Goal: Task Accomplishment & Management: Manage account settings

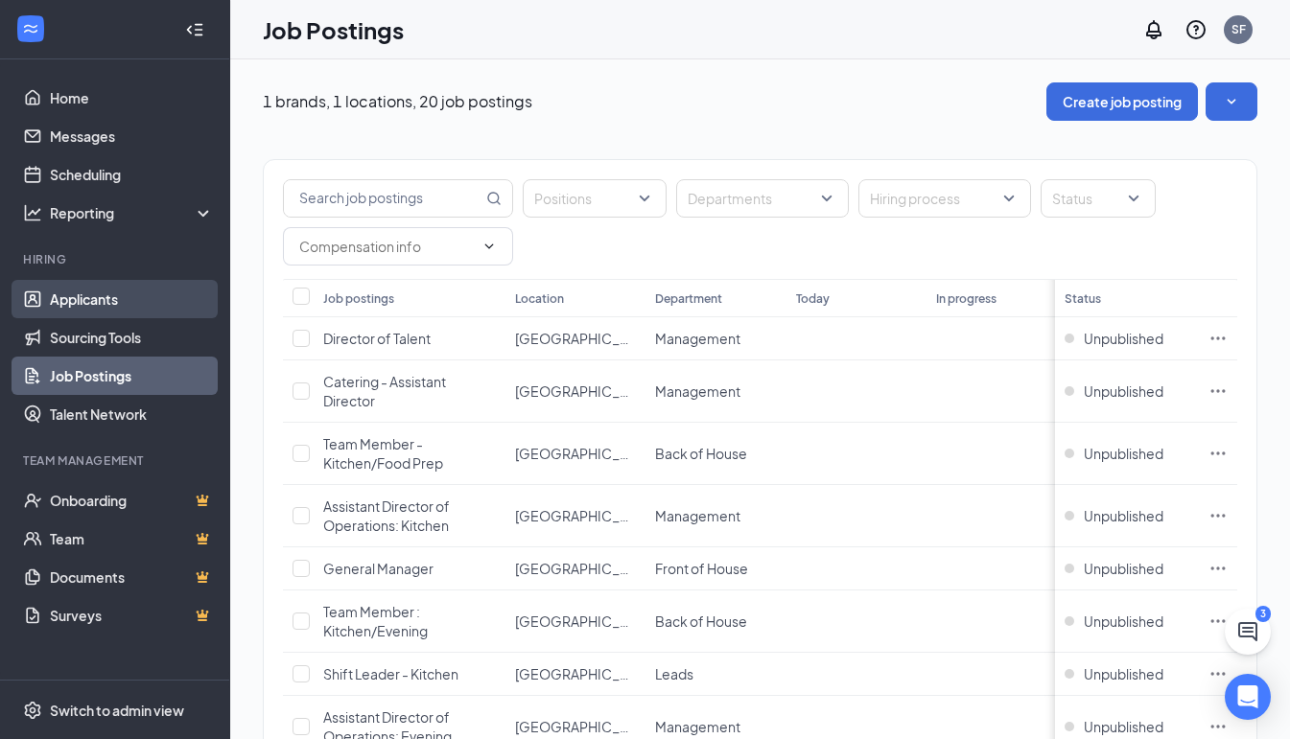
click at [166, 308] on link "Applicants" at bounding box center [132, 299] width 164 height 38
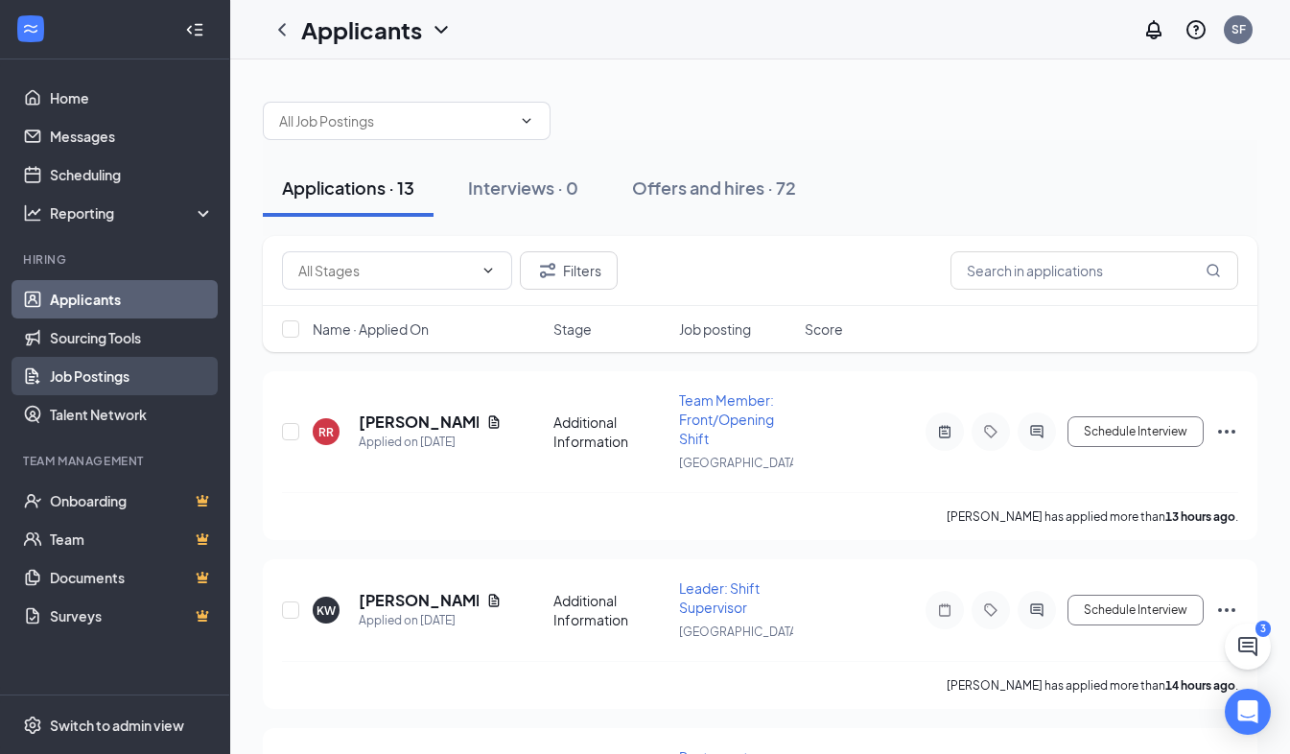
click at [153, 380] on link "Job Postings" at bounding box center [132, 376] width 164 height 38
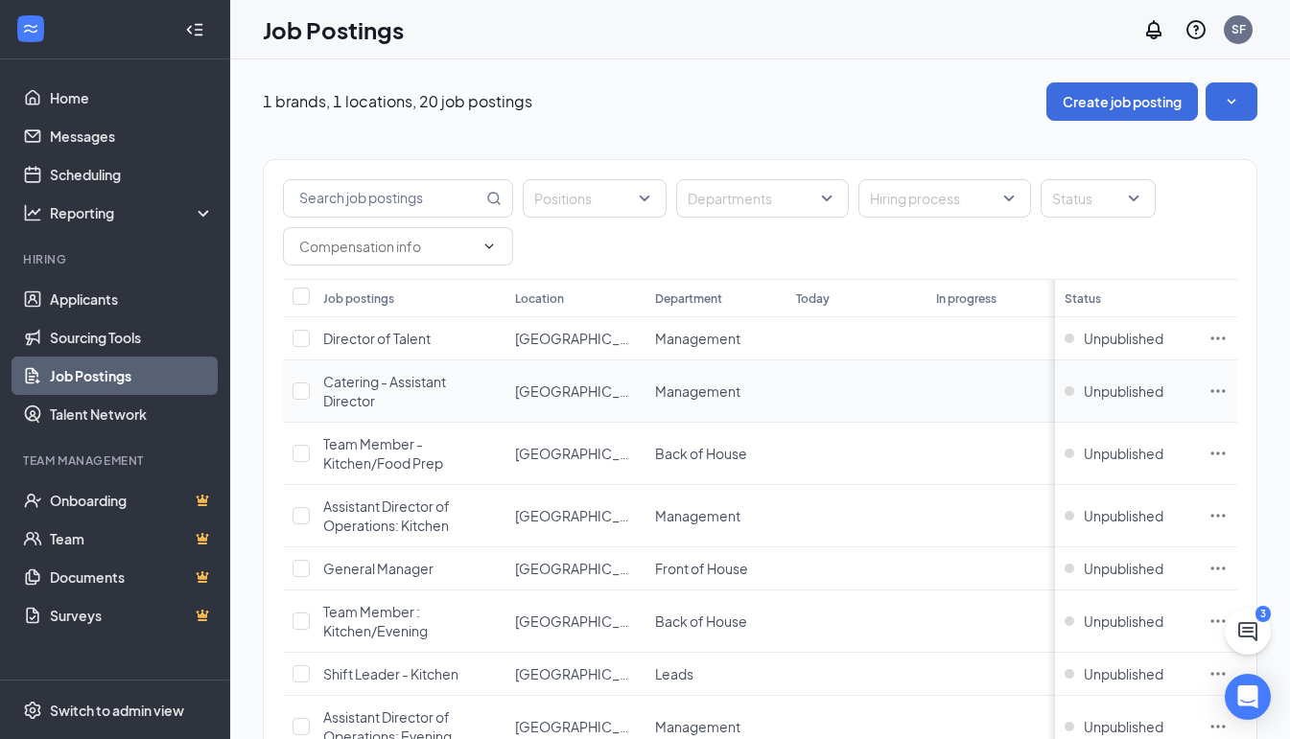
click at [1228, 394] on icon "Ellipses" at bounding box center [1217, 391] width 19 height 19
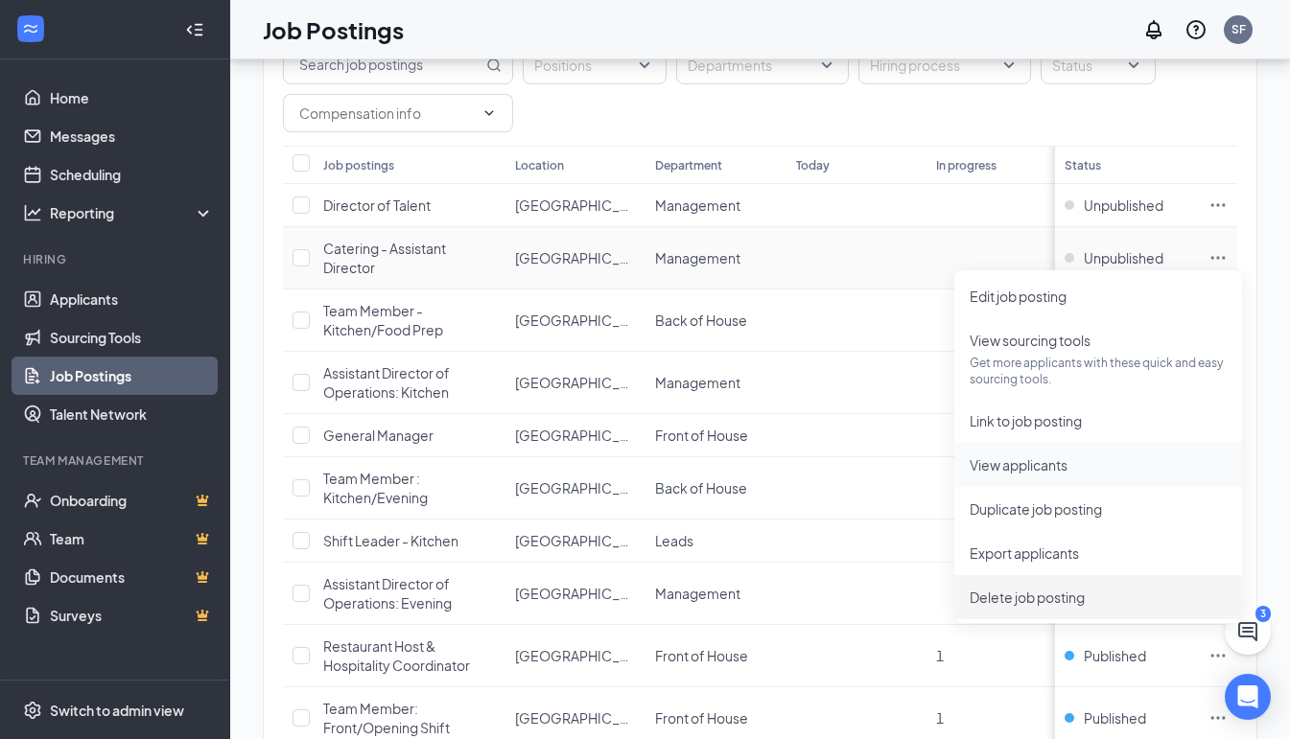
scroll to position [134, 0]
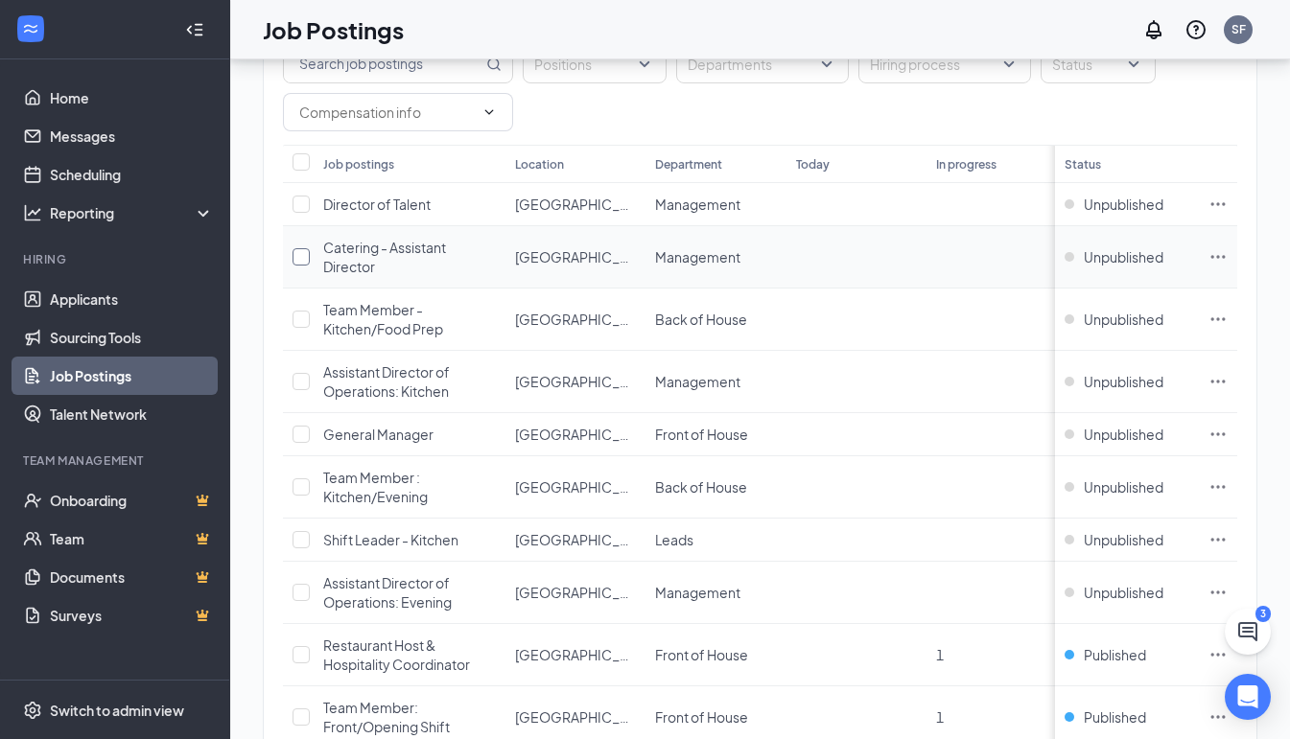
click at [307, 260] on input "checkbox" at bounding box center [301, 256] width 17 height 17
checkbox input "true"
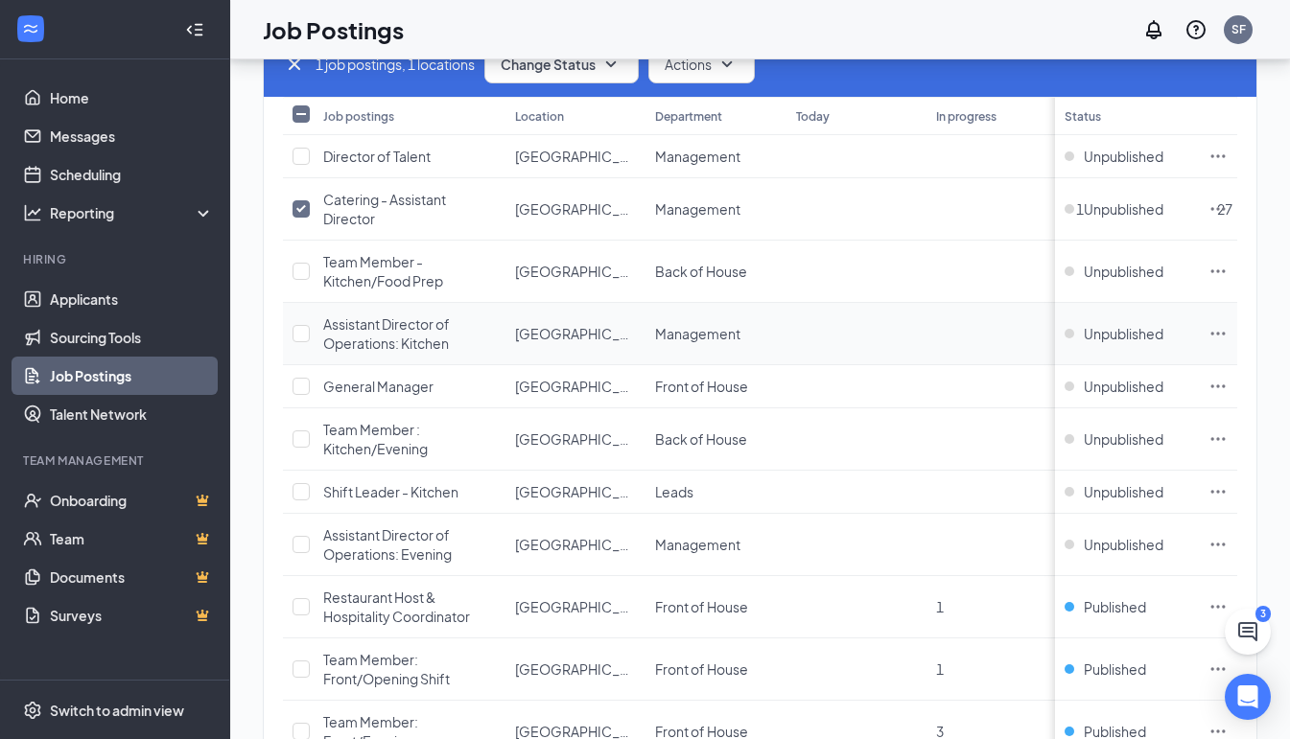
scroll to position [0, 0]
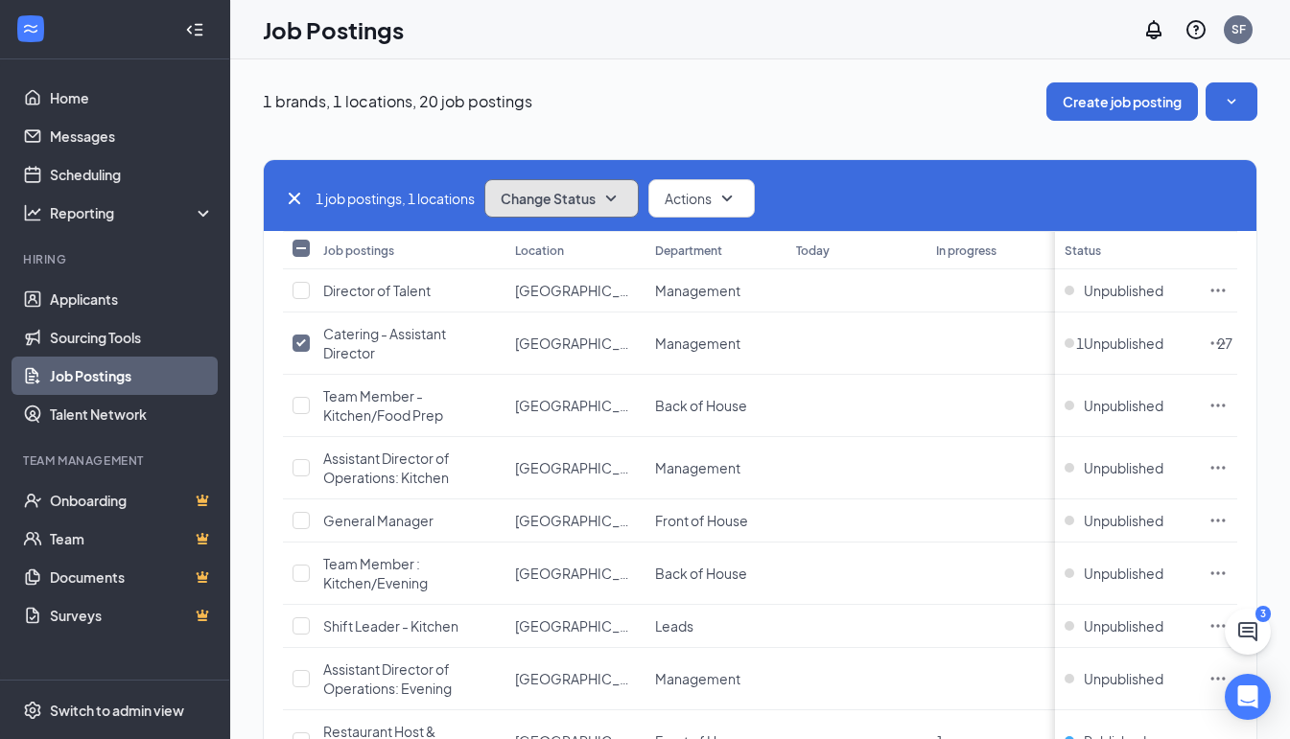
click at [608, 179] on button "Change Status" at bounding box center [561, 198] width 154 height 38
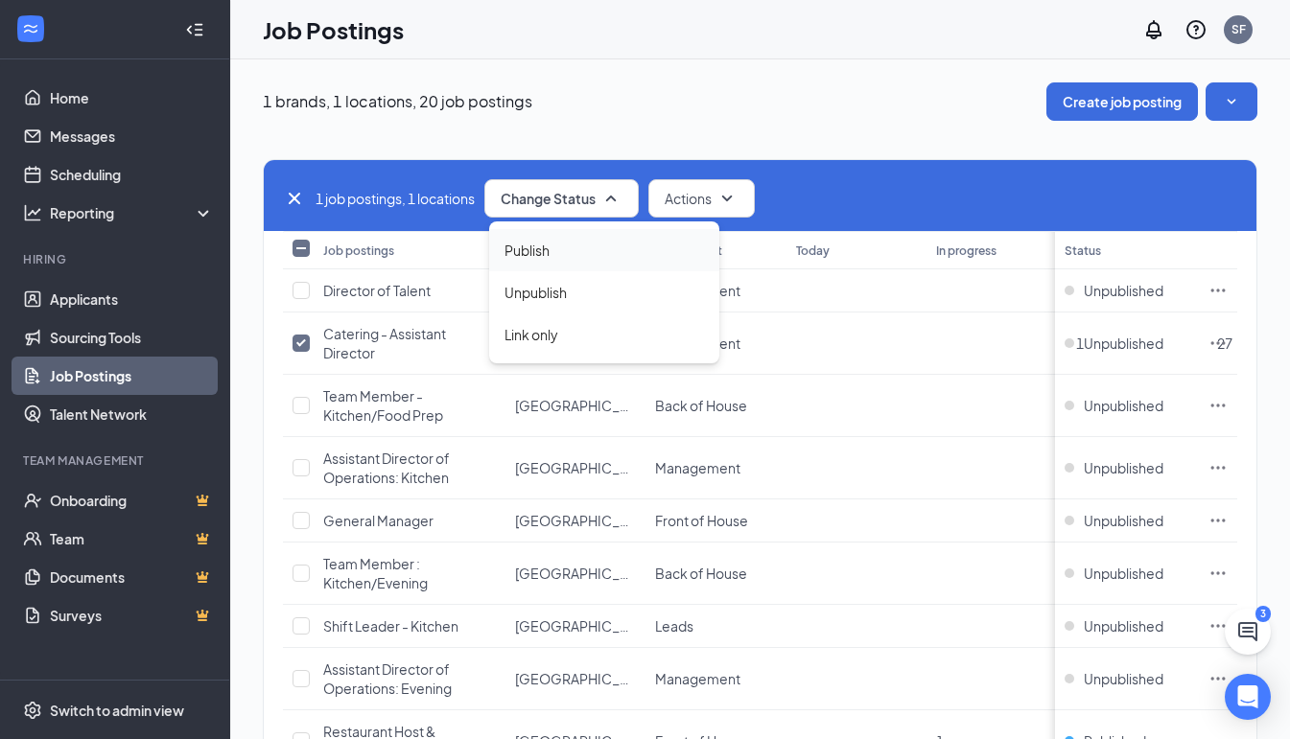
click at [589, 251] on div "Publish" at bounding box center [604, 250] width 230 height 42
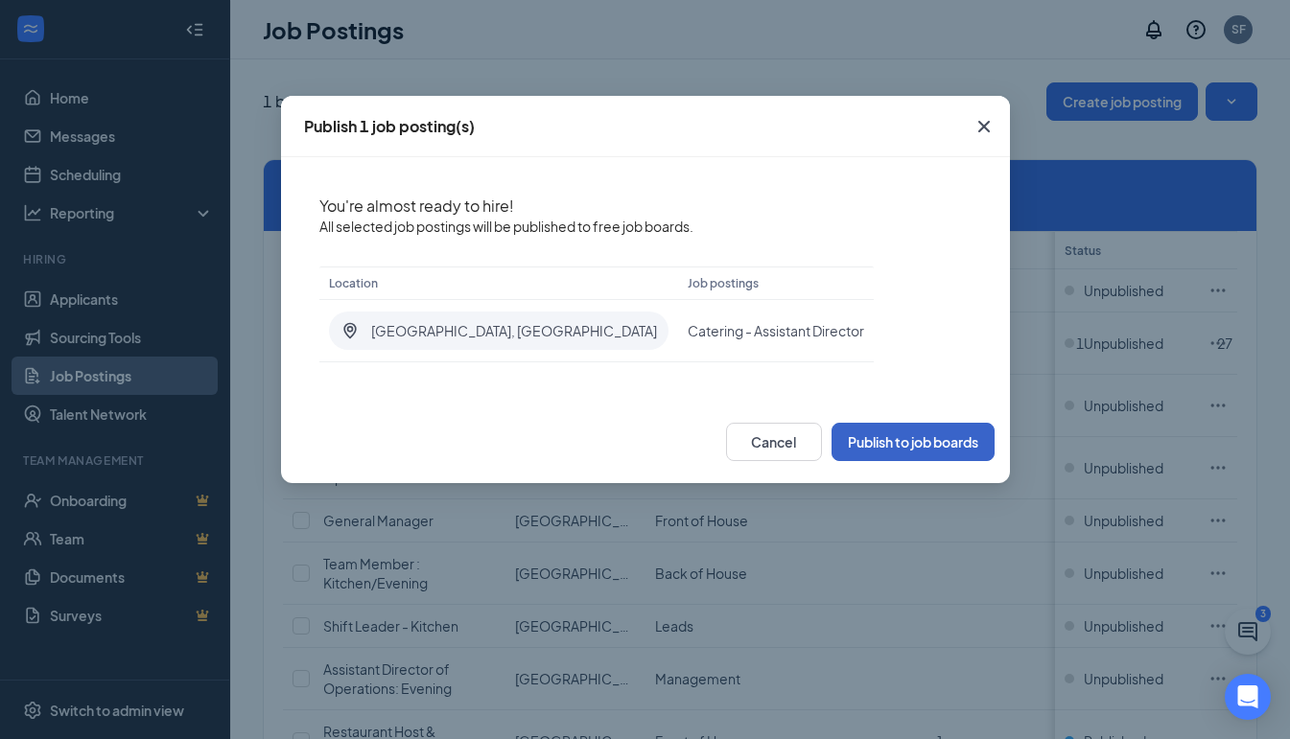
click at [905, 439] on button "Publish to job boards" at bounding box center [913, 442] width 163 height 38
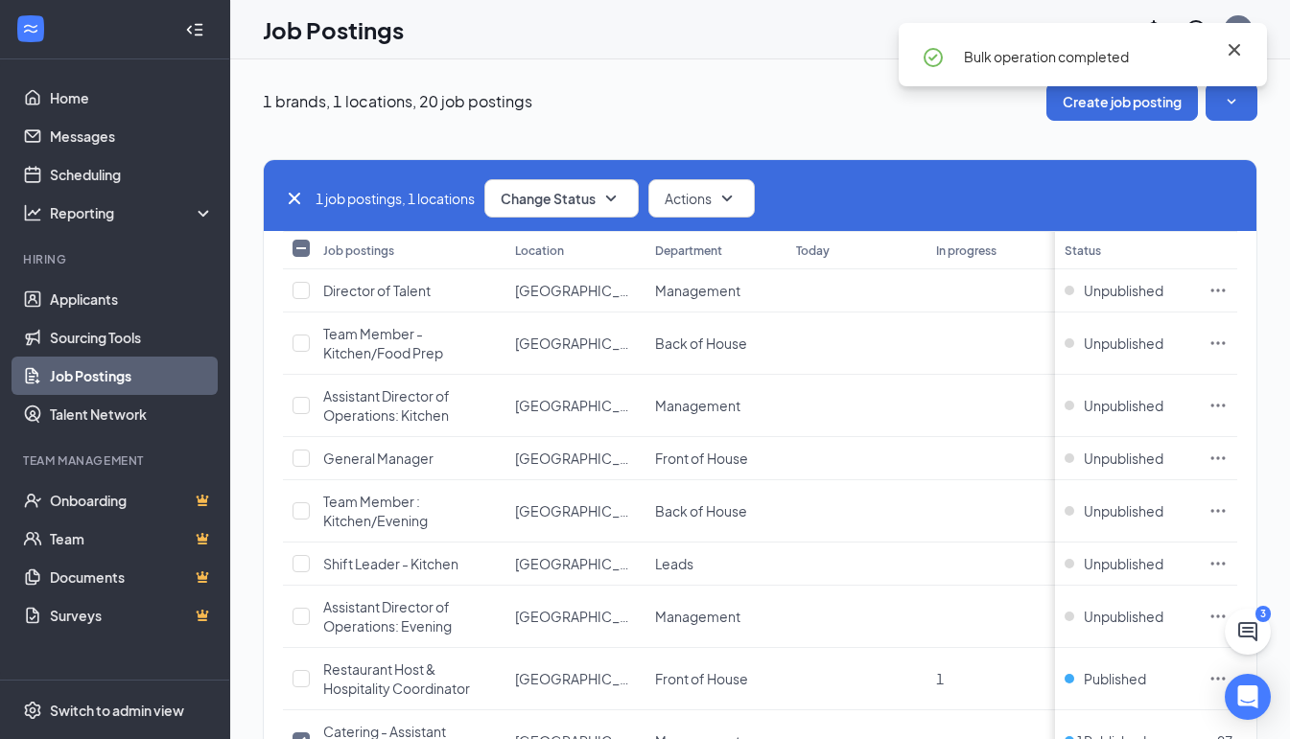
click at [1236, 46] on icon "Cross" at bounding box center [1234, 49] width 23 height 23
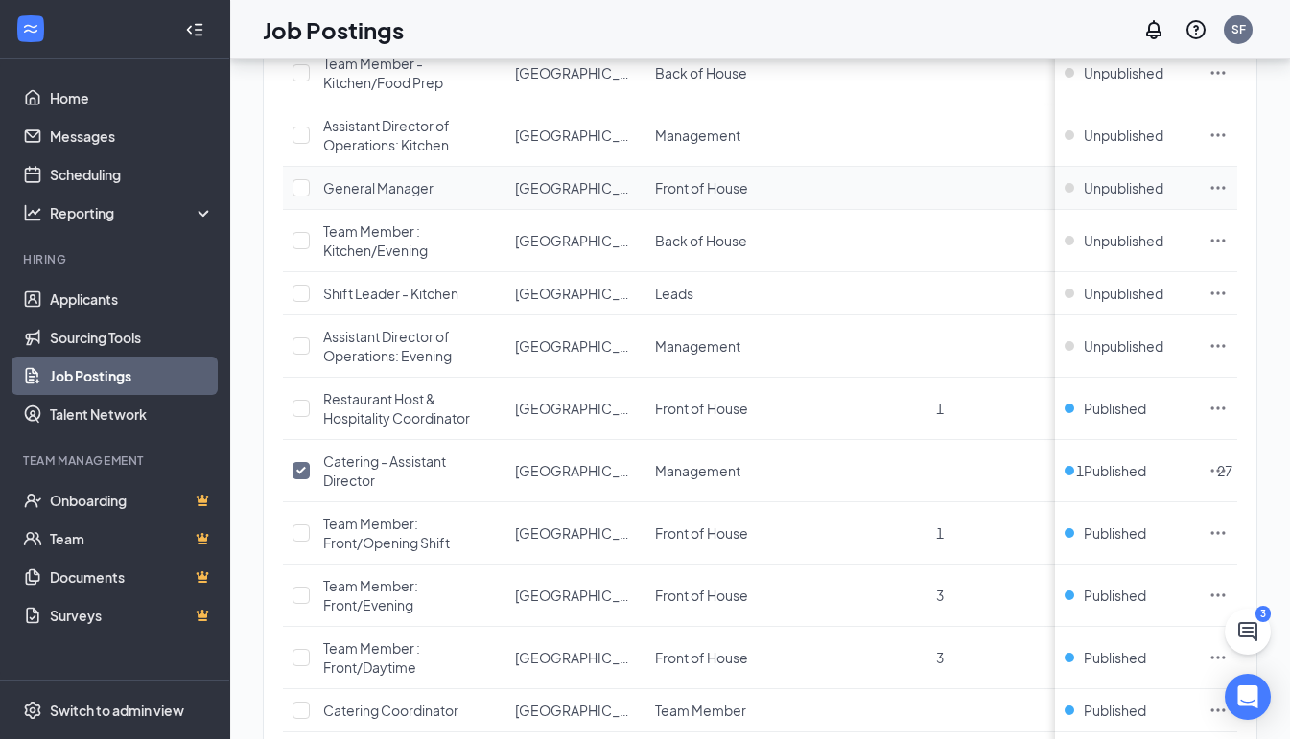
scroll to position [287, 0]
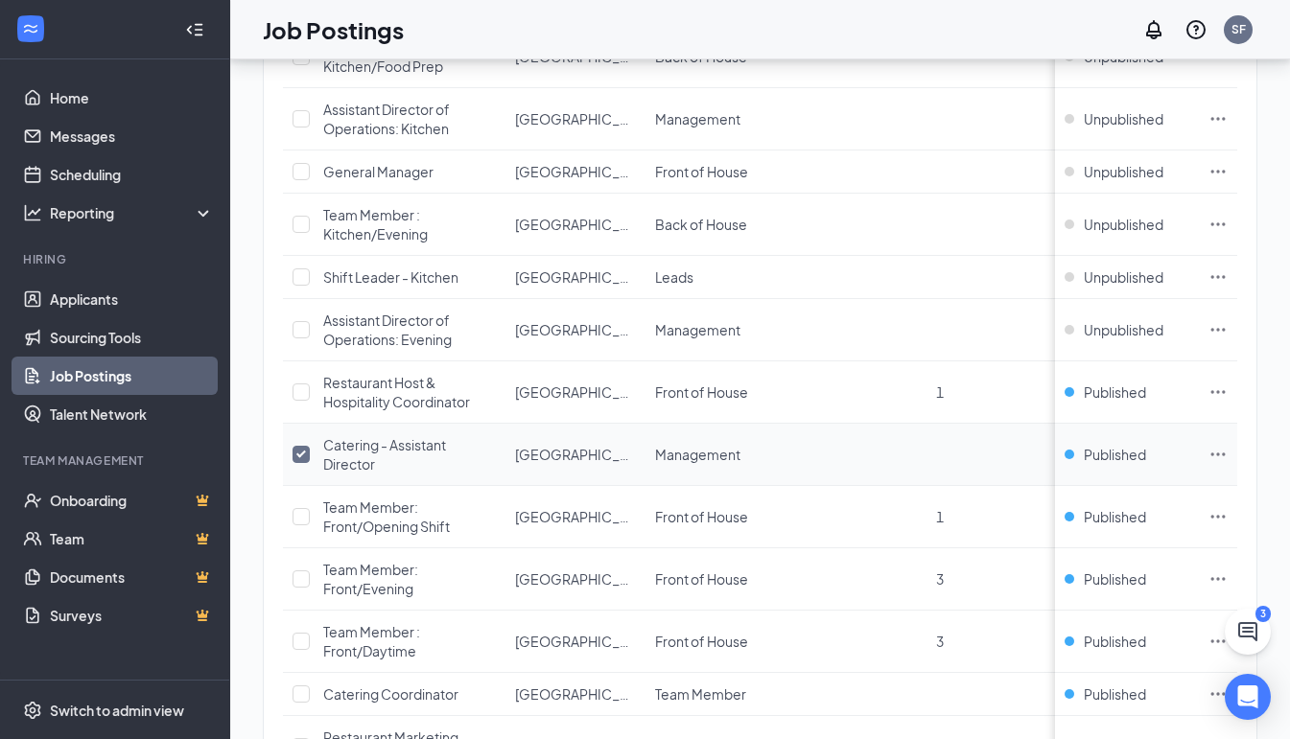
click at [308, 453] on input "checkbox" at bounding box center [301, 454] width 17 height 17
checkbox input "false"
